Goal: Information Seeking & Learning: Learn about a topic

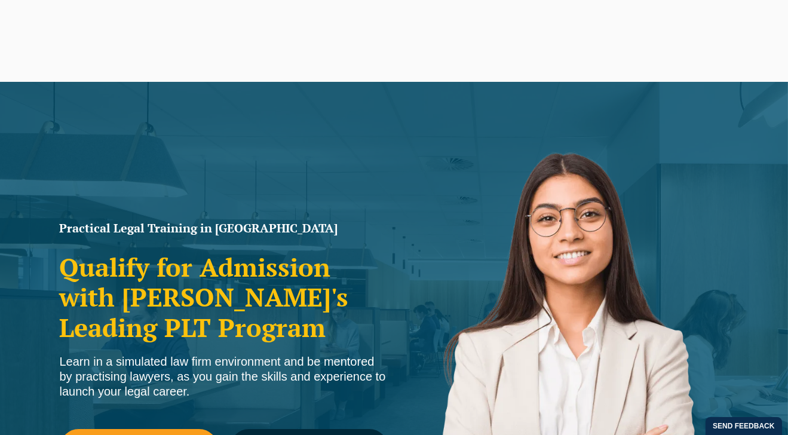
click at [503, 77] on button "Allow" at bounding box center [502, 77] width 56 height 30
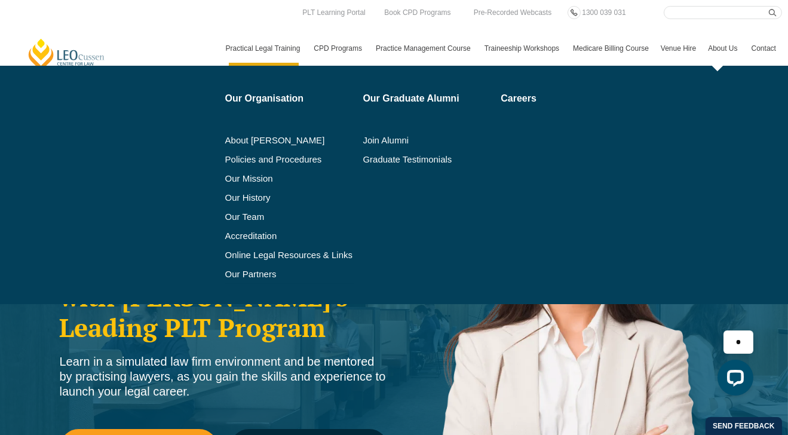
click at [724, 48] on link "About Us" at bounding box center [723, 48] width 43 height 35
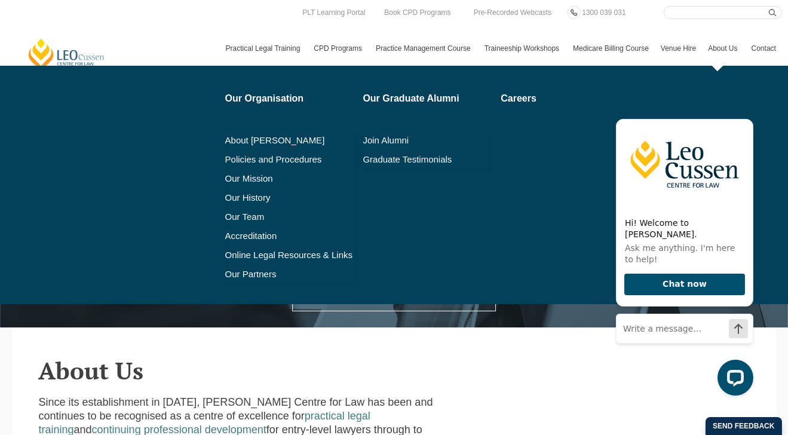
click at [722, 50] on link "About Us" at bounding box center [723, 48] width 43 height 35
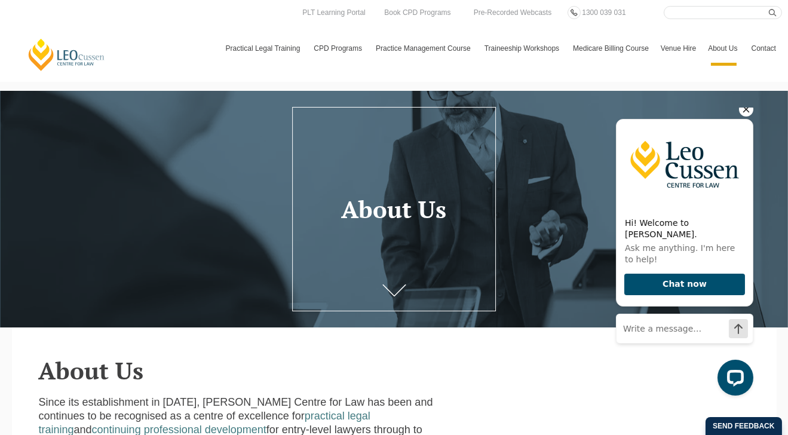
click at [744, 112] on icon "Hide greeting" at bounding box center [746, 109] width 7 height 7
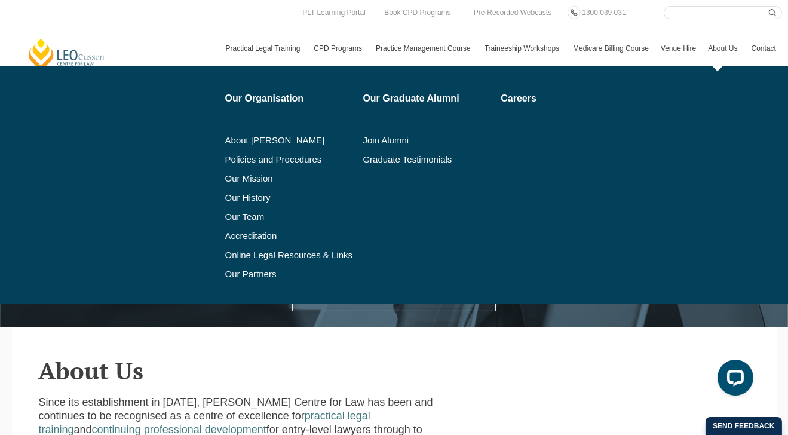
click at [715, 66] on link "About Us" at bounding box center [723, 48] width 43 height 35
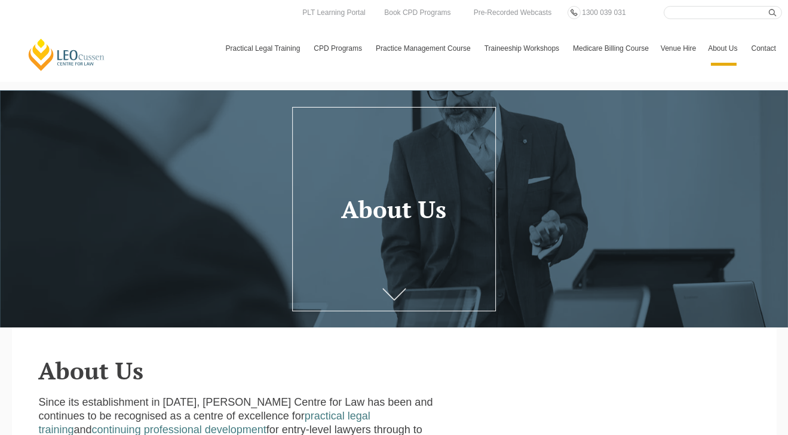
click at [390, 292] on icon at bounding box center [394, 295] width 24 height 12
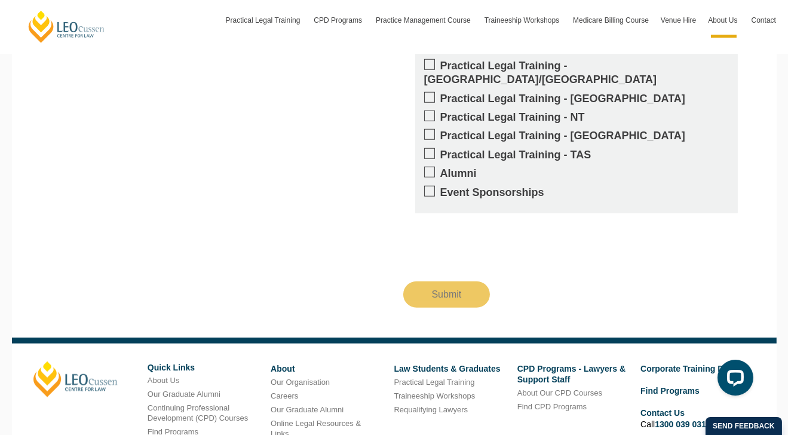
scroll to position [1780, 0]
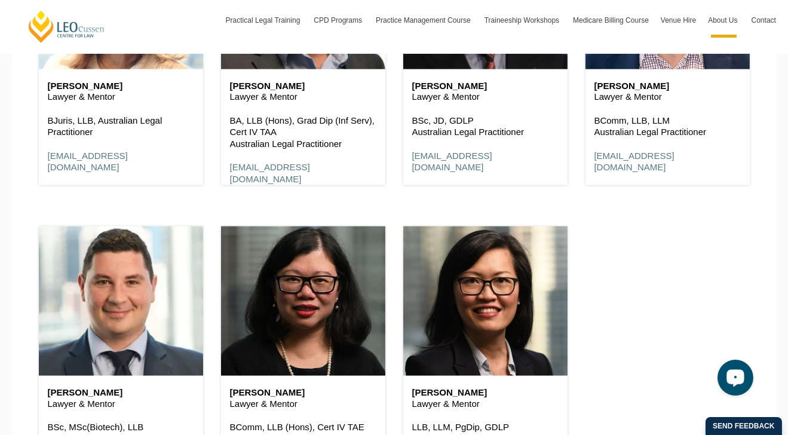
scroll to position [1224, 0]
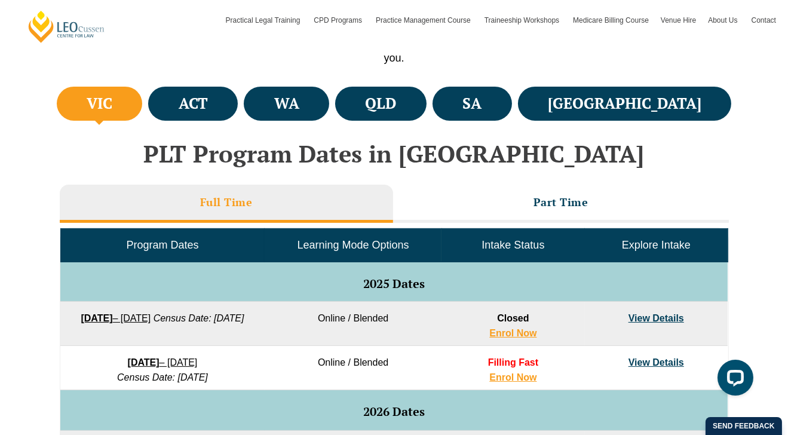
scroll to position [356, 0]
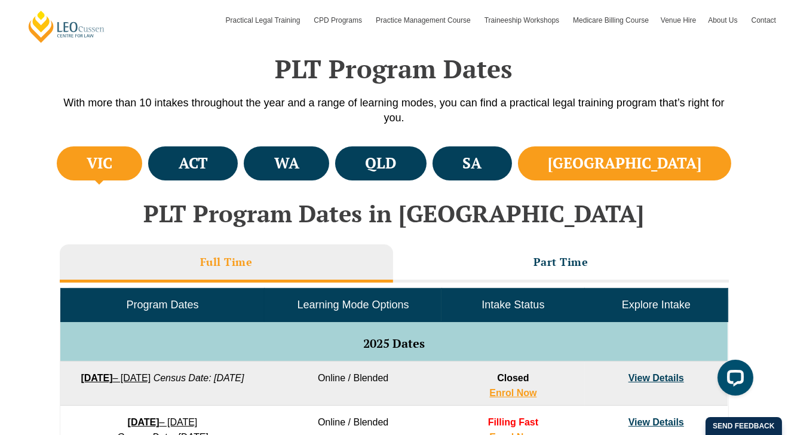
click at [675, 157] on h4 "NSW" at bounding box center [625, 164] width 154 height 20
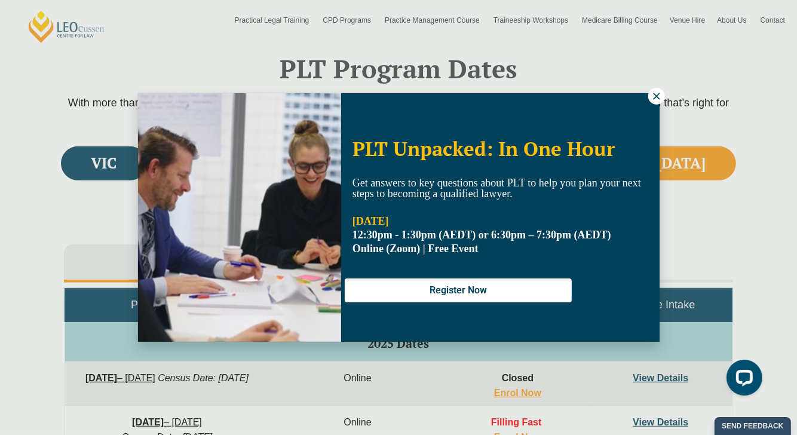
click at [654, 99] on icon at bounding box center [656, 96] width 11 height 11
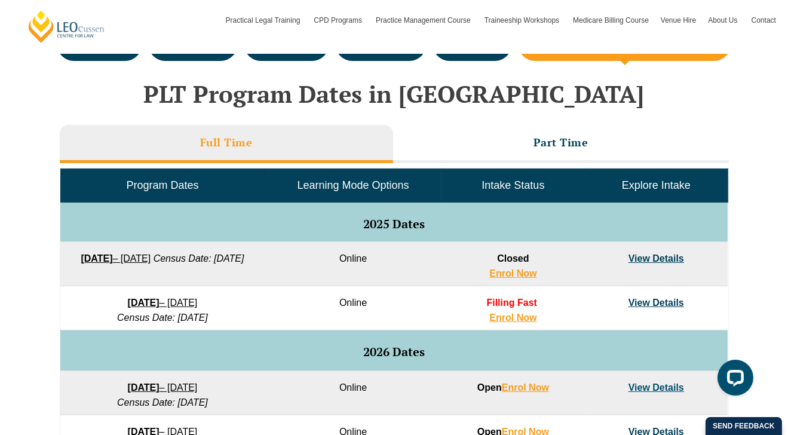
scroll to position [535, 0]
